Goal: Navigation & Orientation: Find specific page/section

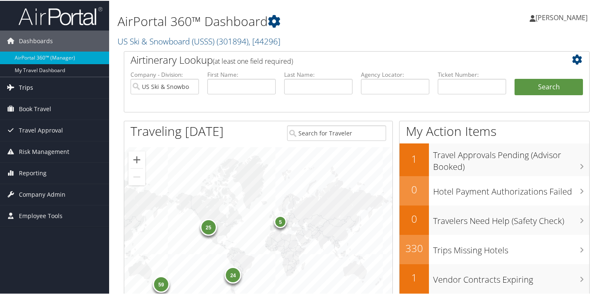
click at [24, 88] on span "Trips" at bounding box center [26, 86] width 14 height 21
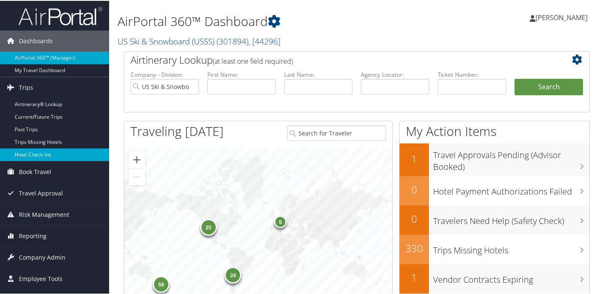
click at [41, 154] on link "Hotel Check-ins" at bounding box center [54, 154] width 109 height 13
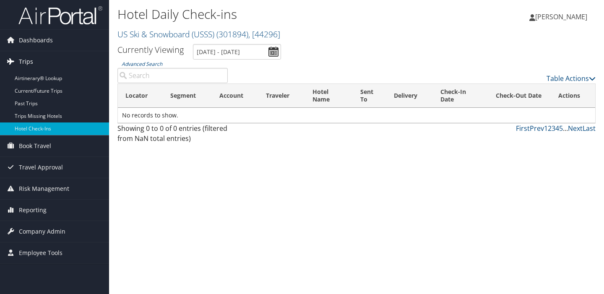
click at [24, 61] on span "Trips" at bounding box center [26, 61] width 14 height 21
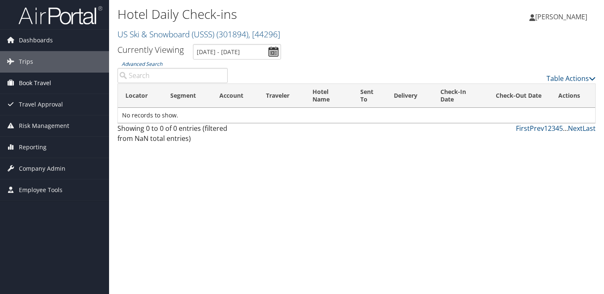
click at [35, 83] on span "Book Travel" at bounding box center [35, 83] width 32 height 21
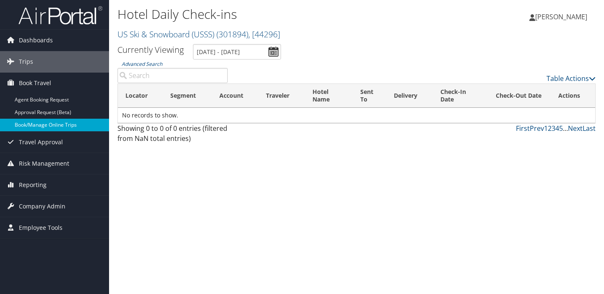
click at [52, 123] on link "Book/Manage Online Trips" at bounding box center [54, 125] width 109 height 13
